Goal: Find specific page/section: Find specific page/section

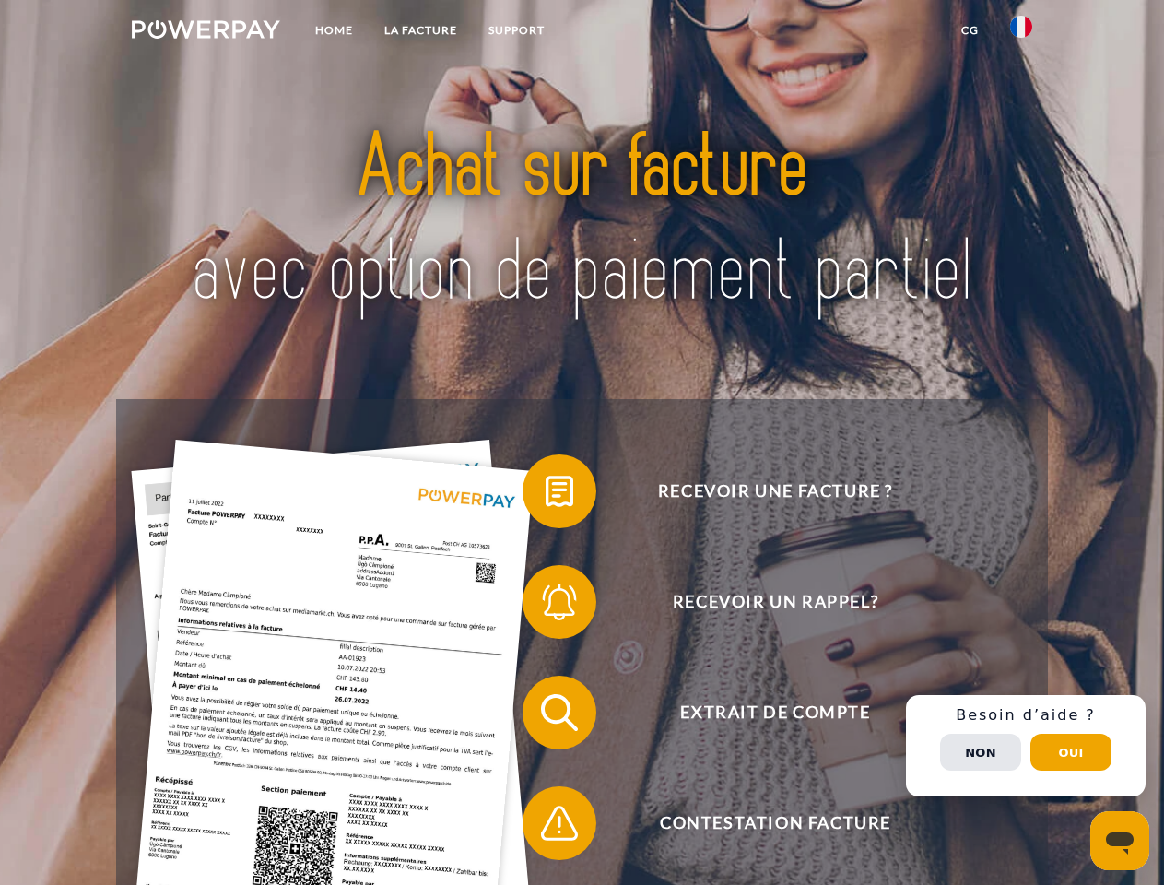
click at [206, 32] on img at bounding box center [206, 29] width 148 height 18
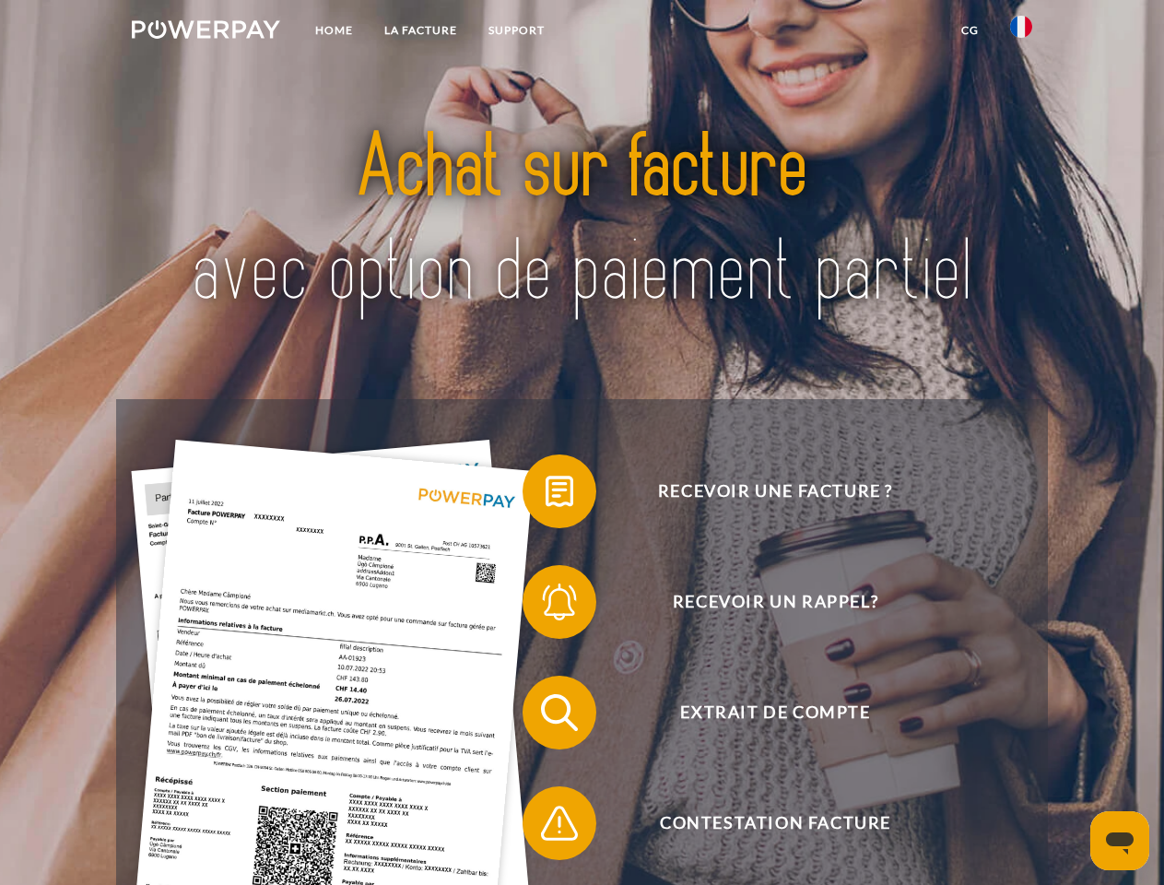
click at [1022, 32] on img at bounding box center [1021, 27] width 22 height 22
click at [970, 30] on link "CG" at bounding box center [970, 30] width 49 height 33
click at [546, 495] on span at bounding box center [532, 491] width 92 height 92
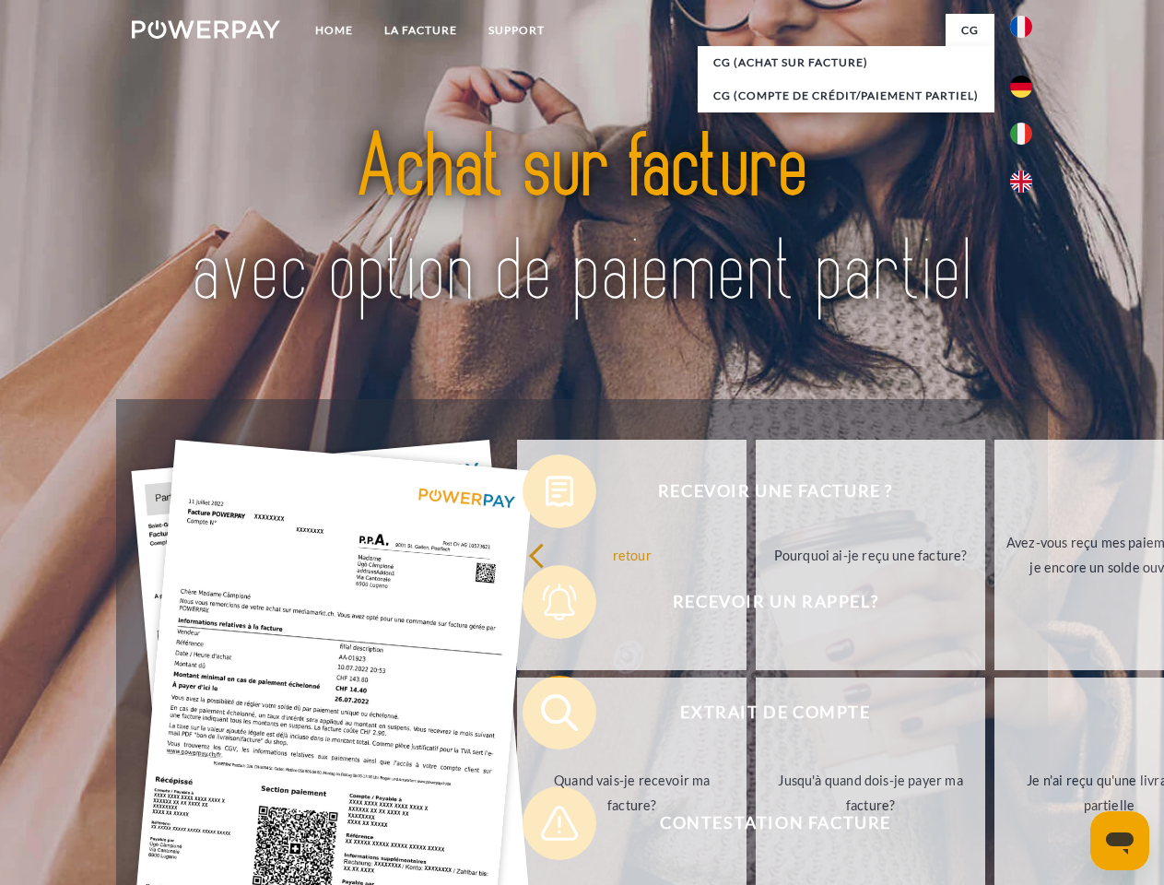
click at [546, 606] on link "retour" at bounding box center [632, 555] width 230 height 230
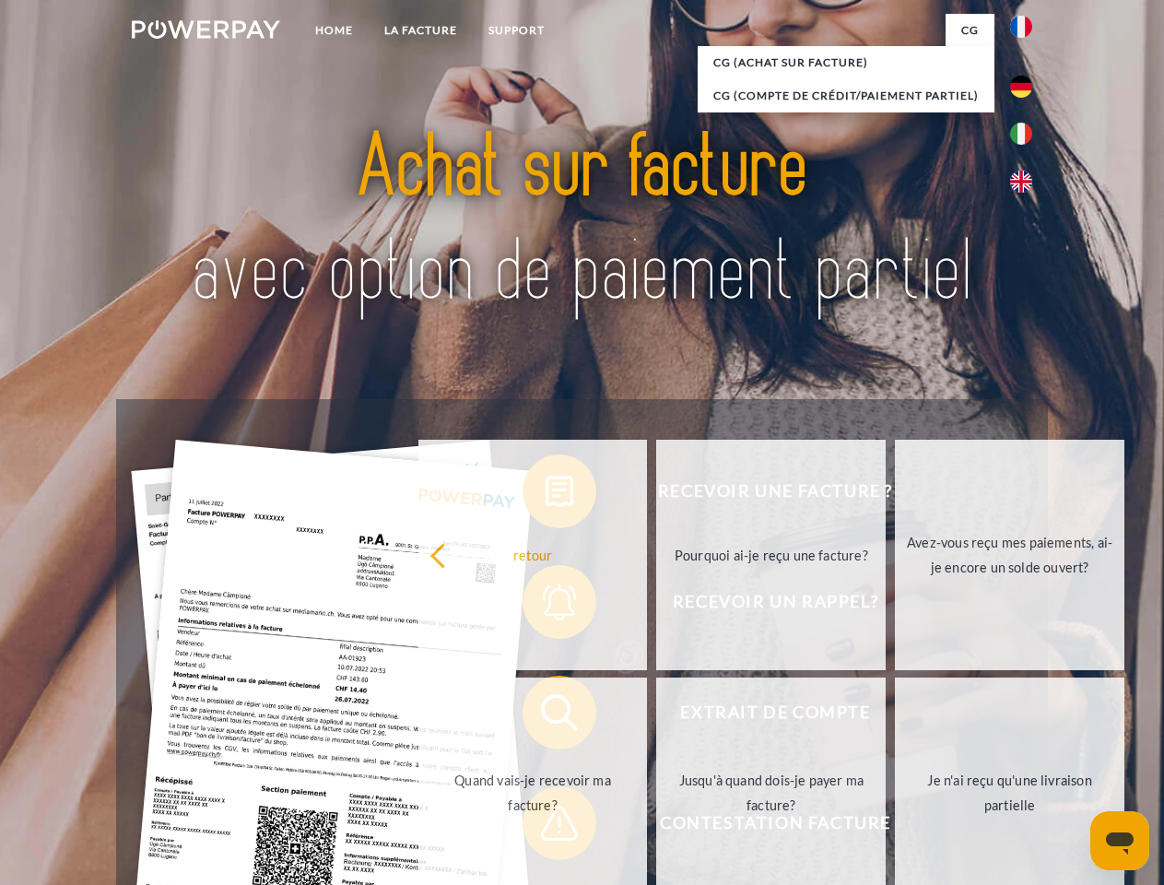
click at [546, 716] on span at bounding box center [532, 713] width 92 height 92
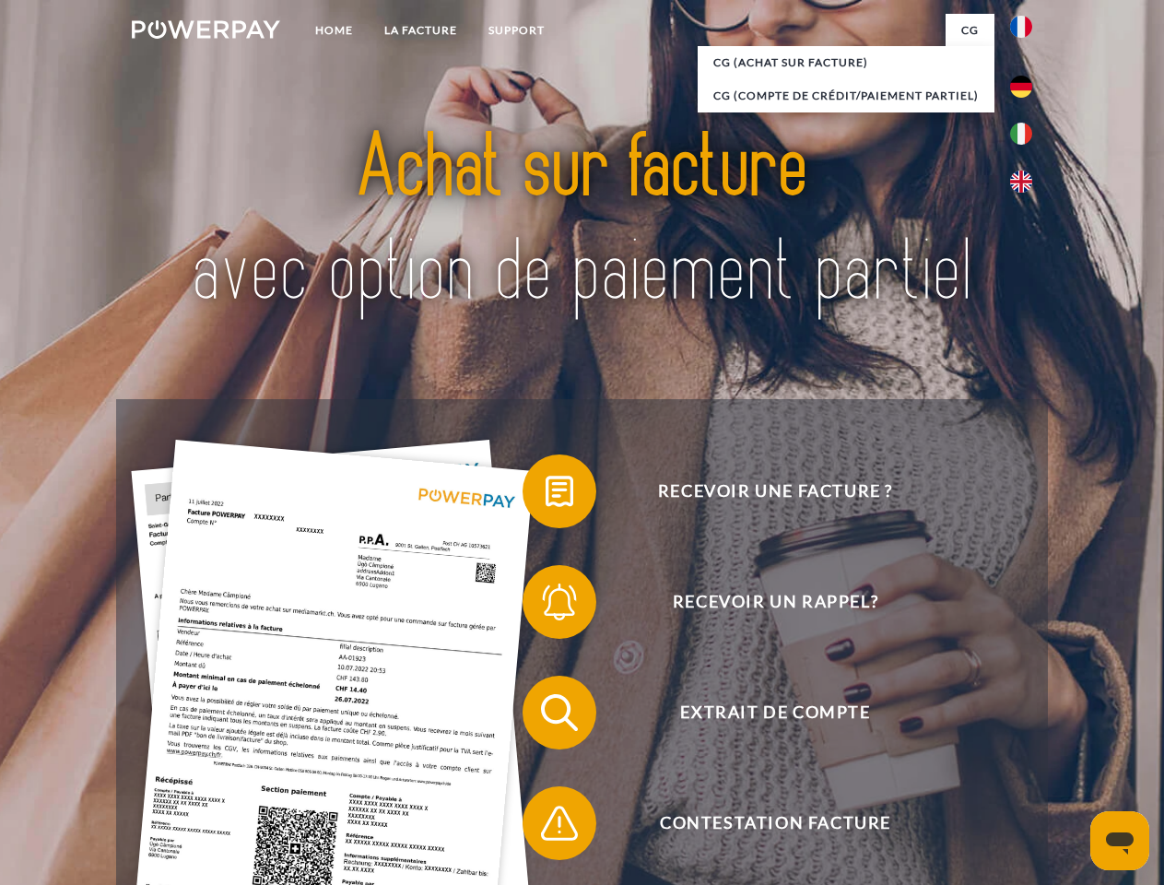
click at [546, 827] on span at bounding box center [532, 823] width 92 height 92
click at [1026, 746] on div "Recevoir une facture ? Recevoir un rappel? Extrait de compte retour" at bounding box center [581, 768] width 931 height 738
click at [981, 750] on span "Extrait de compte" at bounding box center [775, 713] width 452 height 74
click at [1071, 752] on header "Home LA FACTURE Support" at bounding box center [582, 636] width 1164 height 1273
